Goal: Find contact information: Find contact information

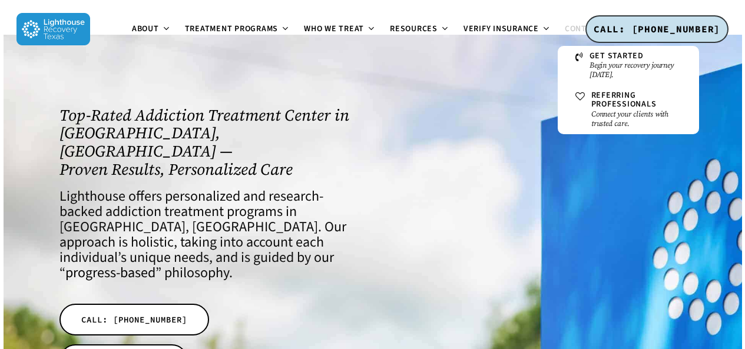
click at [574, 32] on span "Contact" at bounding box center [583, 29] width 37 height 12
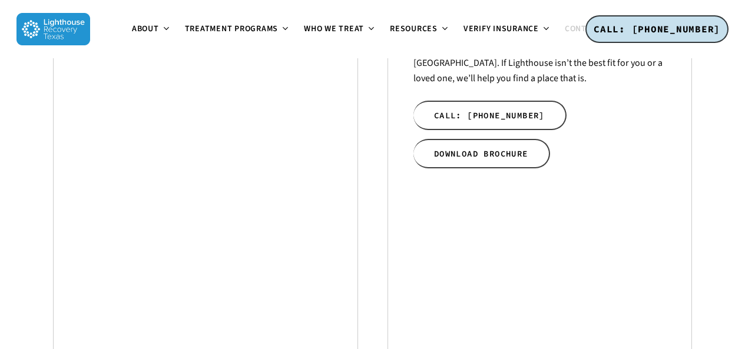
scroll to position [643, 0]
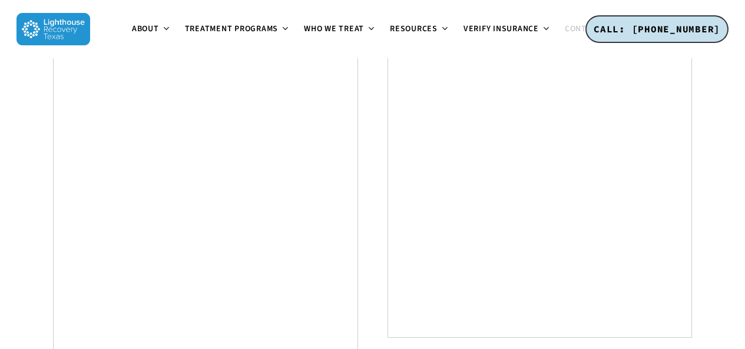
drag, startPoint x: 753, startPoint y: 27, endPoint x: 753, endPoint y: 193, distance: 166.7
click at [744, 193] on html "Moz logo DA 33 lorem Domains lorem Links lorem Keywords lorem Spam [GEOGRAPHIC_…" at bounding box center [372, 53] width 745 height 1393
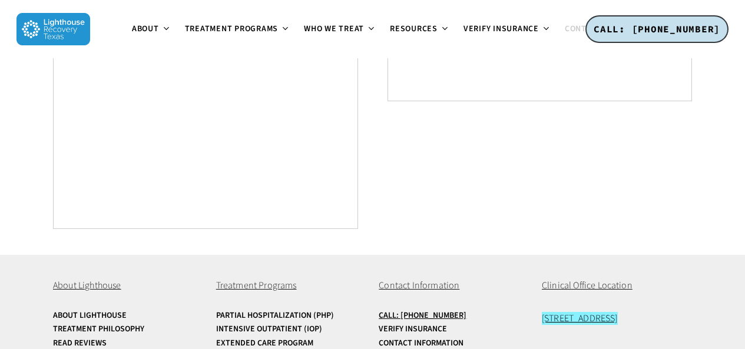
scroll to position [920, 0]
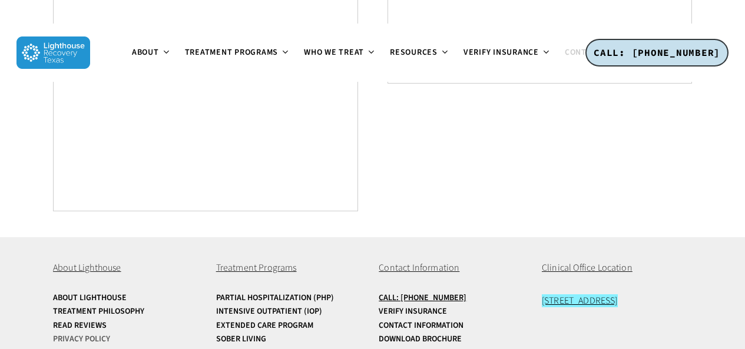
click at [81, 335] on link "Privacy Policy" at bounding box center [128, 339] width 150 height 9
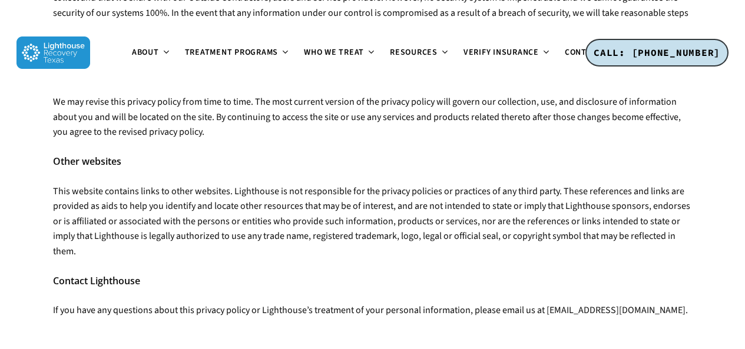
scroll to position [962, 0]
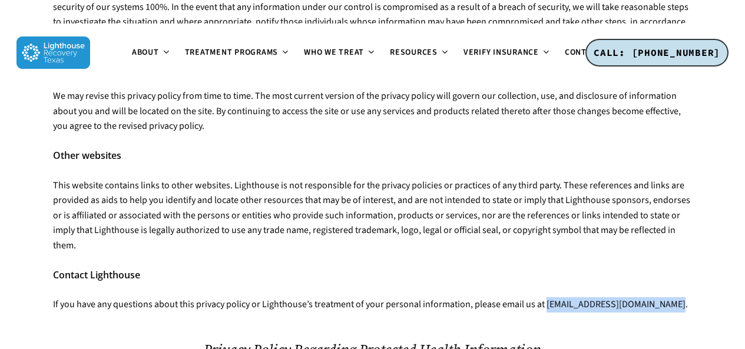
drag, startPoint x: 544, startPoint y: 222, endPoint x: 660, endPoint y: 227, distance: 116.1
click at [660, 297] on p "If you have any questions about this privacy policy or Lighthouse’s treatment o…" at bounding box center [372, 304] width 638 height 15
copy p "hello@forrestk26.sg-host.com"
